Goal: Task Accomplishment & Management: Manage account settings

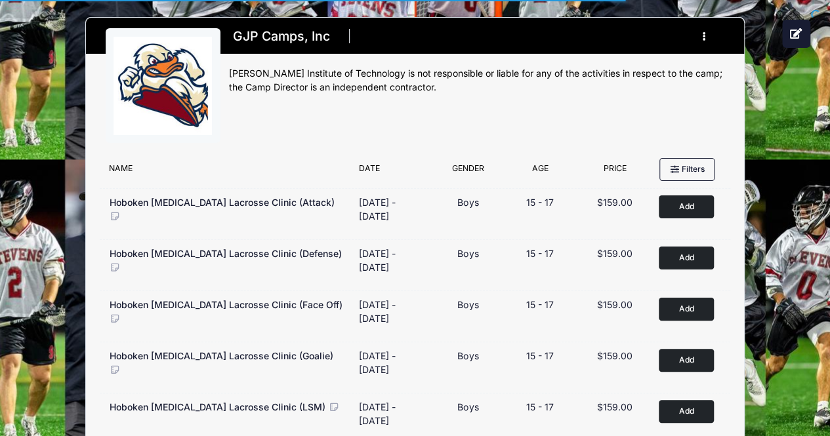
click at [708, 44] on button "button" at bounding box center [707, 36] width 35 height 23
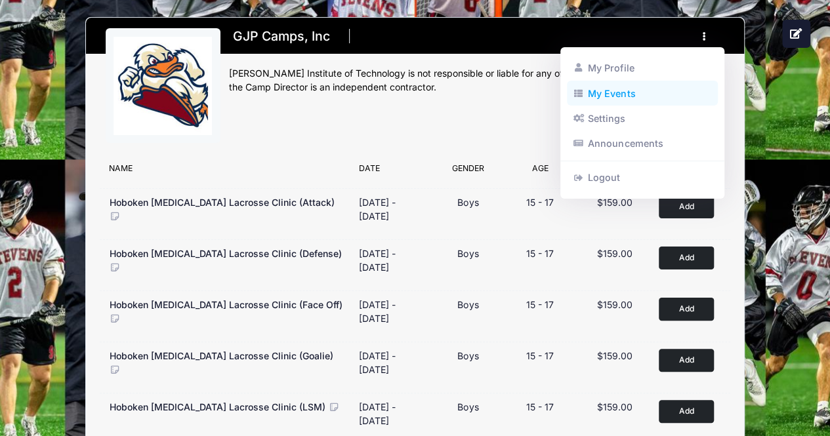
click at [660, 102] on link "My Events" at bounding box center [643, 93] width 152 height 25
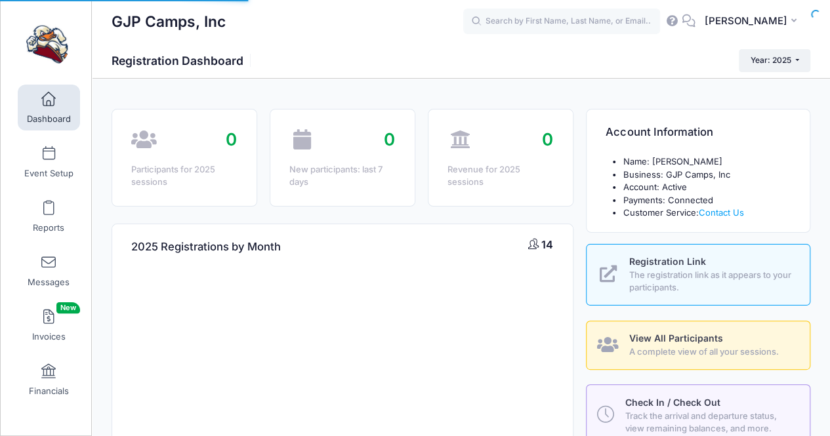
select select
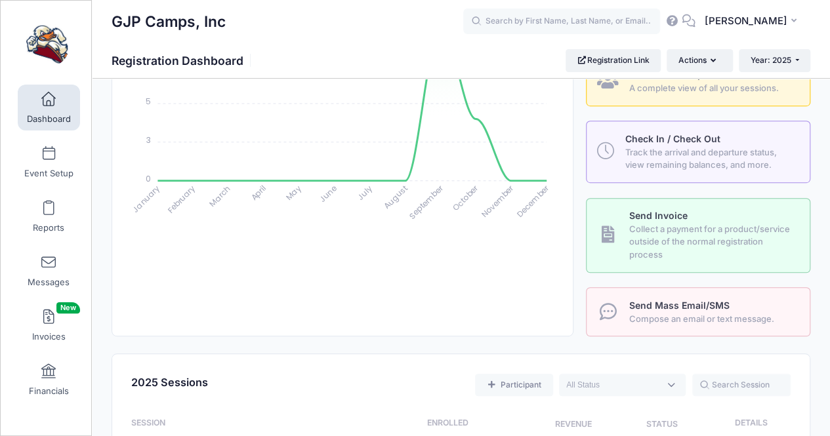
scroll to position [264, 0]
click at [654, 96] on link "View All Participants A complete view of all your sessions." at bounding box center [698, 81] width 224 height 49
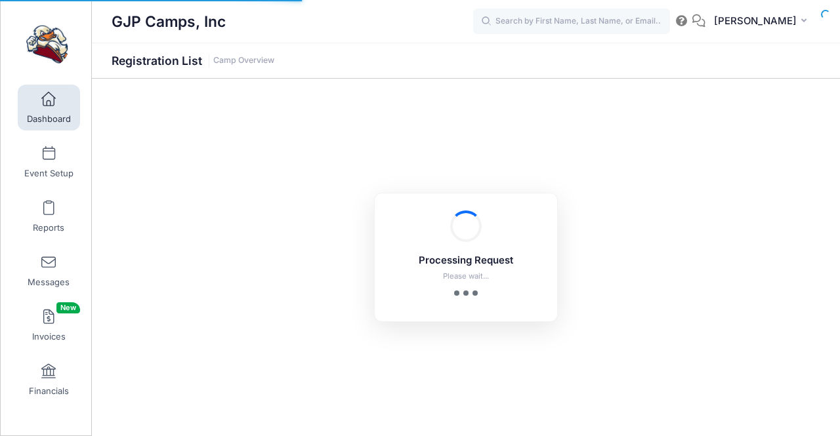
select select "10"
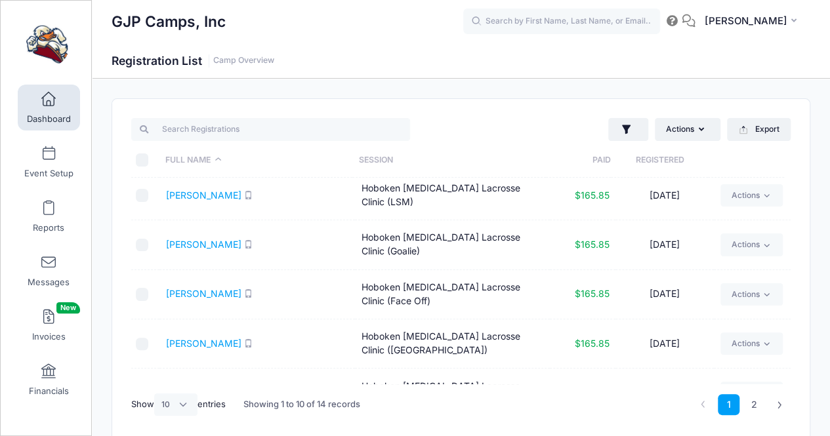
scroll to position [11, 0]
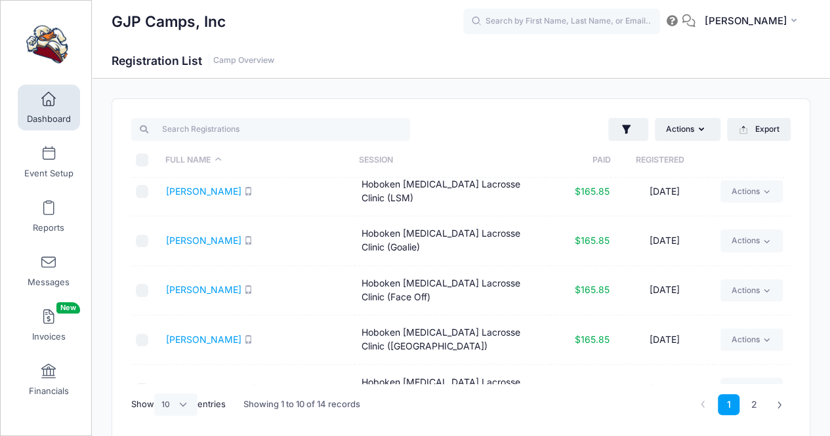
click at [648, 165] on th "Registered" at bounding box center [659, 160] width 97 height 35
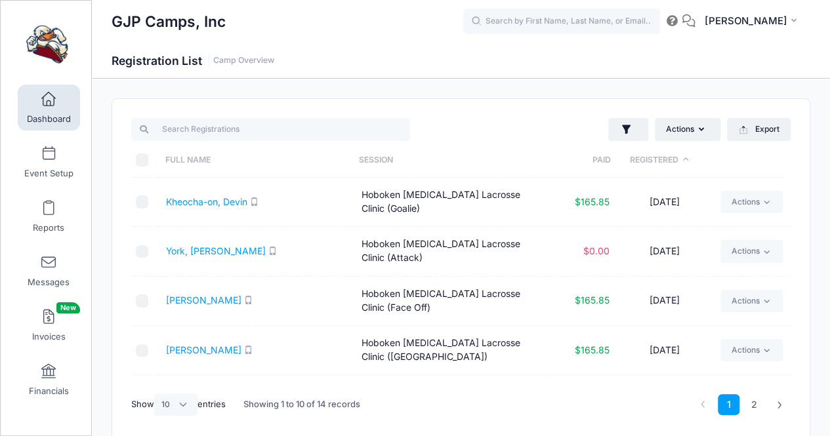
click at [648, 165] on th "Registered" at bounding box center [659, 160] width 97 height 35
click at [647, 159] on th "Registered" at bounding box center [659, 160] width 97 height 35
